Goal: Task Accomplishment & Management: Use online tool/utility

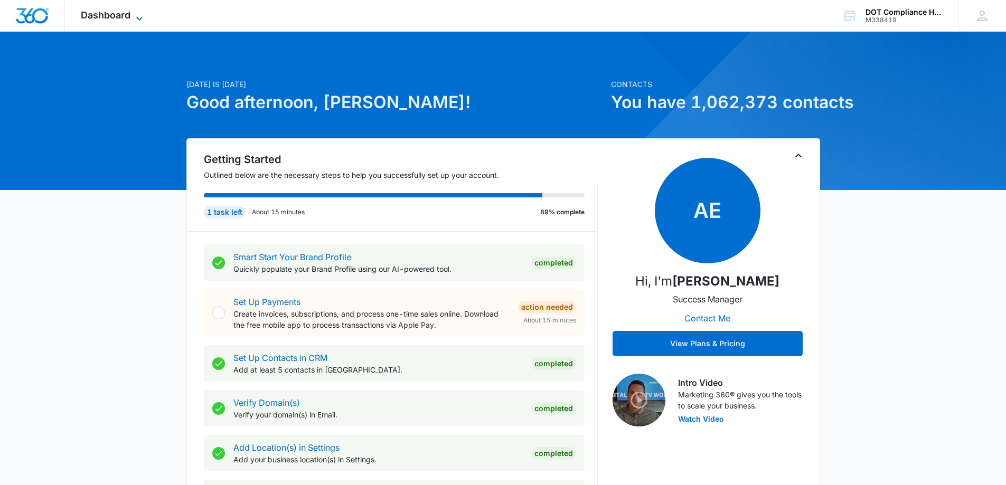
click at [143, 10] on div "Dashboard Apps Reputation Forms CRM Email Social Content Ads Intelligence Files…" at bounding box center [113, 15] width 97 height 31
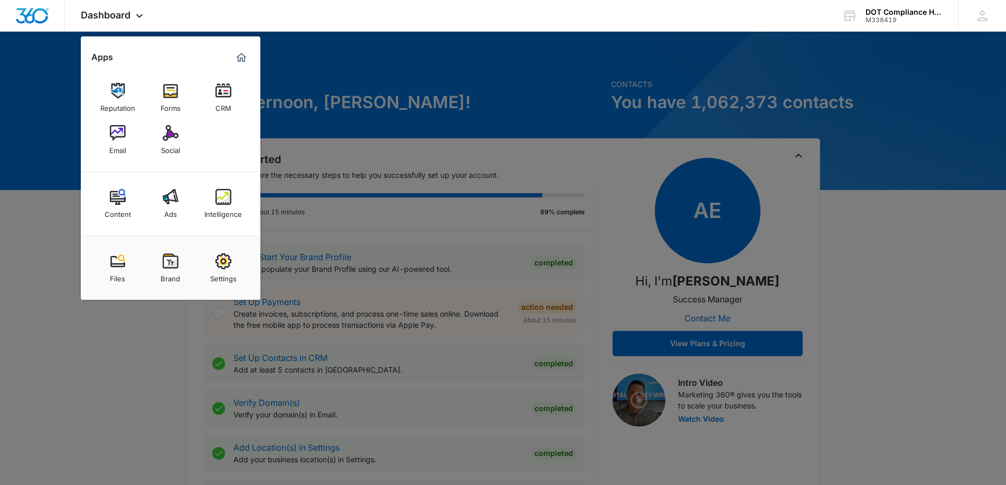
click at [119, 130] on img at bounding box center [118, 133] width 16 height 16
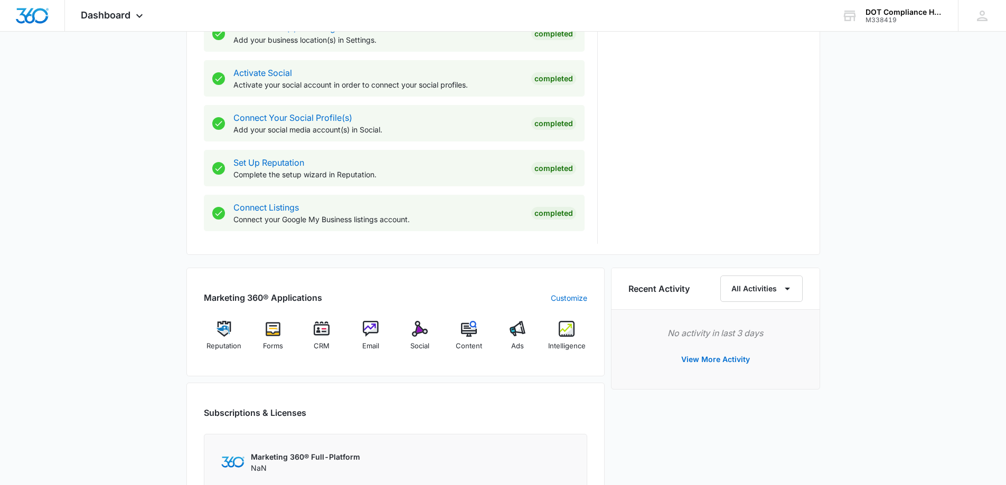
scroll to position [475, 0]
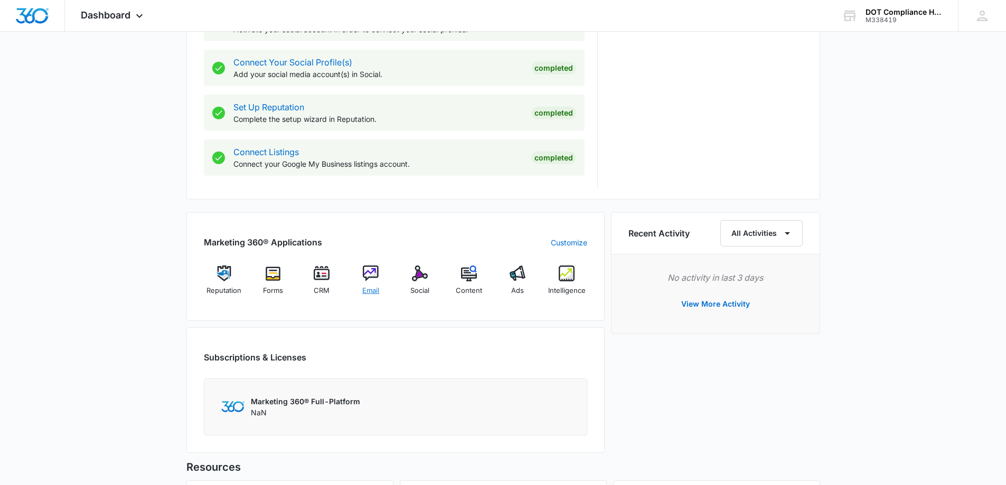
click at [366, 278] on img at bounding box center [371, 274] width 16 height 16
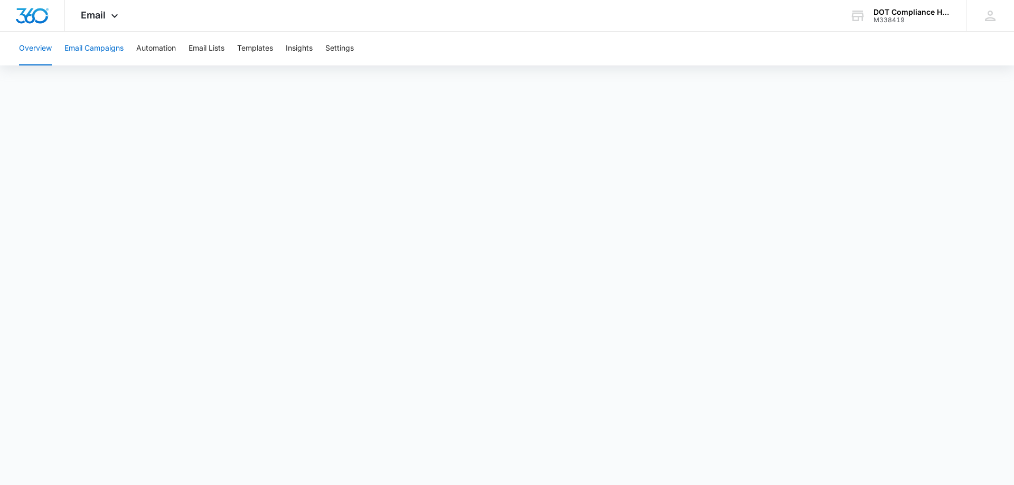
click at [77, 47] on button "Email Campaigns" at bounding box center [93, 49] width 59 height 34
click at [267, 48] on button "Templates" at bounding box center [255, 49] width 36 height 34
